Goal: Transaction & Acquisition: Subscribe to service/newsletter

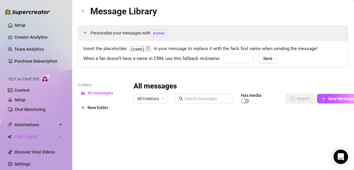
type input "babe"
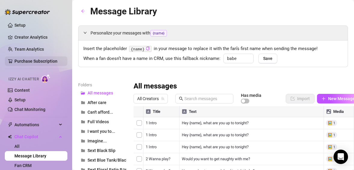
click at [46, 61] on link "Purchase Subscription" at bounding box center [35, 61] width 43 height 5
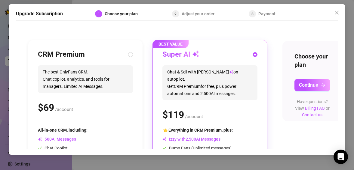
scroll to position [44, 0]
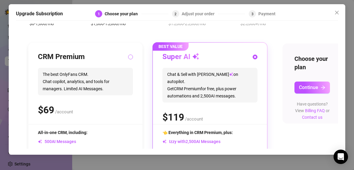
click at [132, 57] on span at bounding box center [130, 57] width 5 height 5
click at [132, 57] on input "radio" at bounding box center [130, 58] width 2 height 4
radio input "true"
radio input "false"
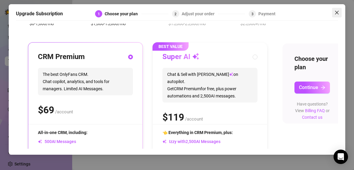
click at [336, 13] on icon "close" at bounding box center [336, 13] width 4 height 4
